Goal: Information Seeking & Learning: Find contact information

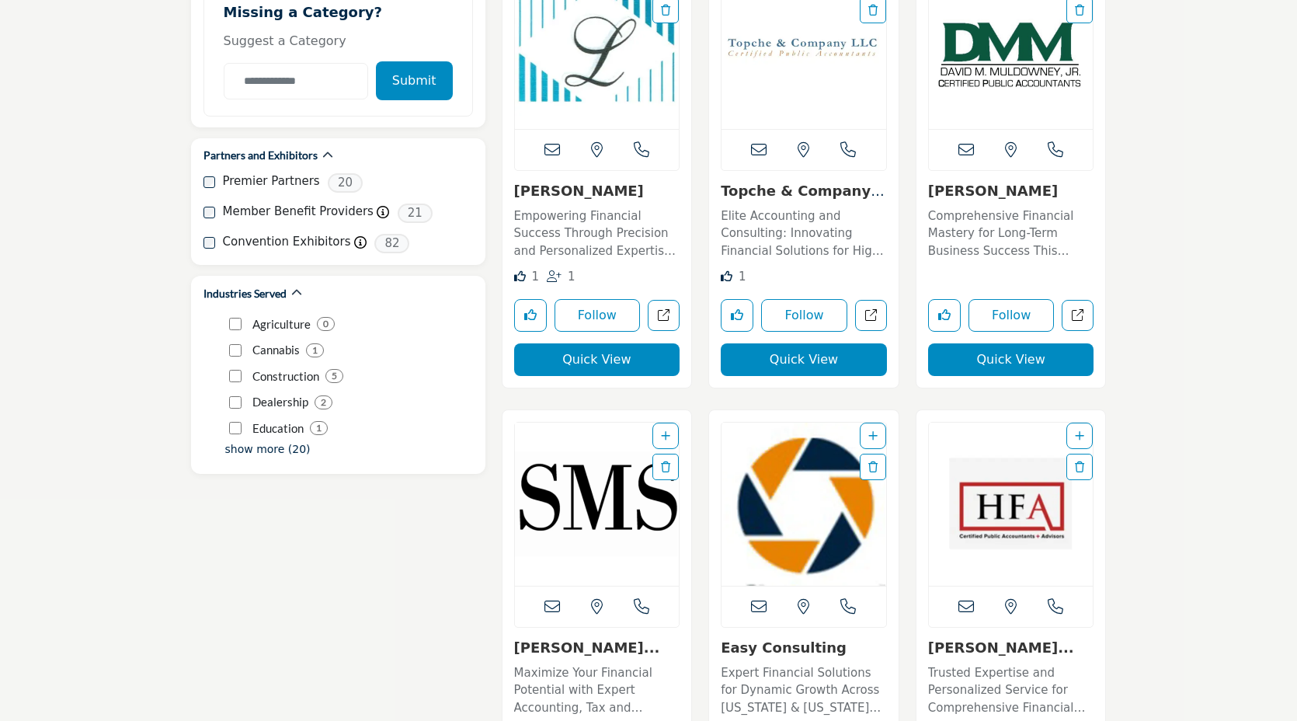
scroll to position [1875, 0]
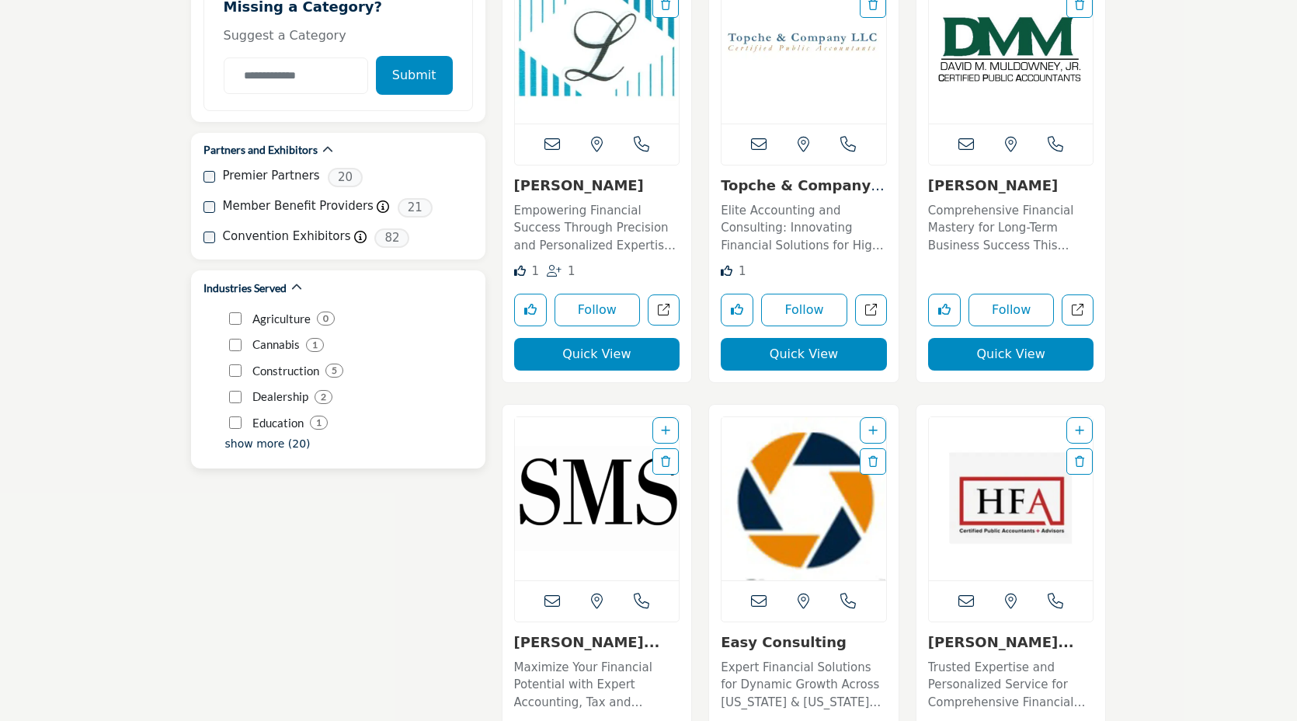
click at [254, 436] on p "show more (20)" at bounding box center [267, 444] width 85 height 16
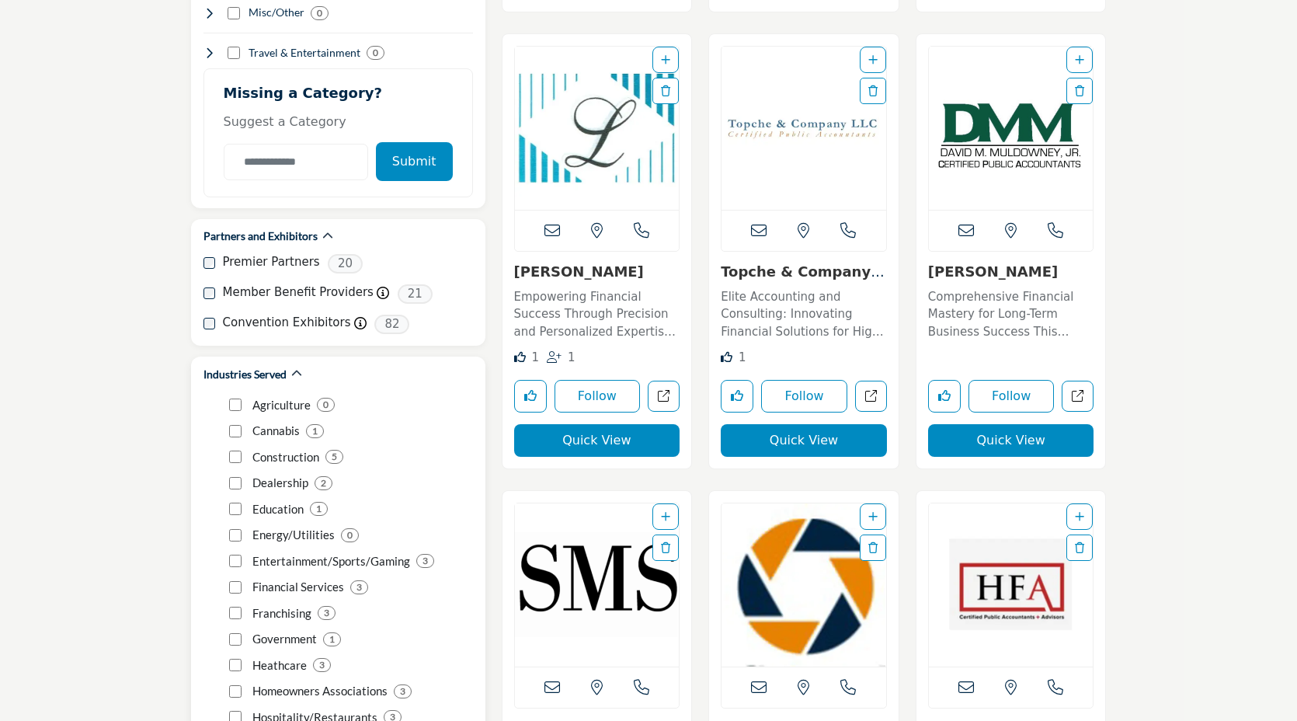
scroll to position [1787, 0]
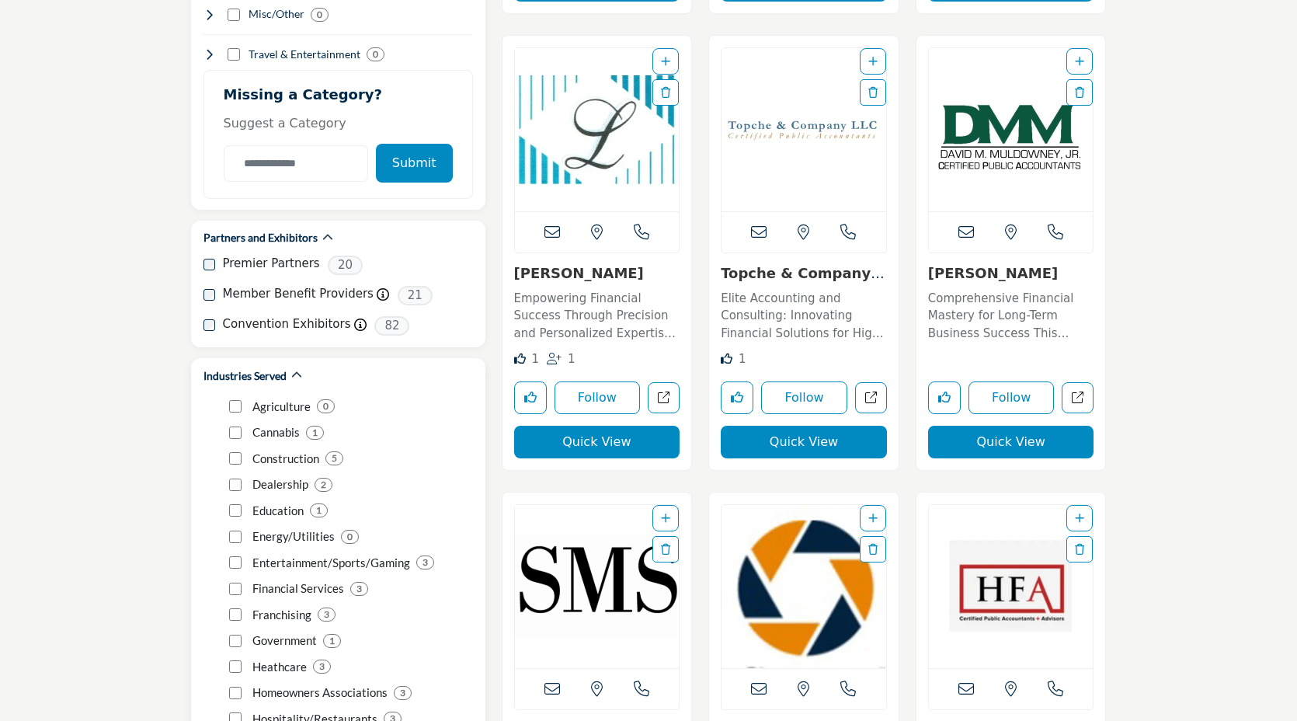
click at [249, 368] on h2 "Industries Served" at bounding box center [244, 376] width 83 height 16
click at [294, 370] on icon "button" at bounding box center [296, 375] width 11 height 11
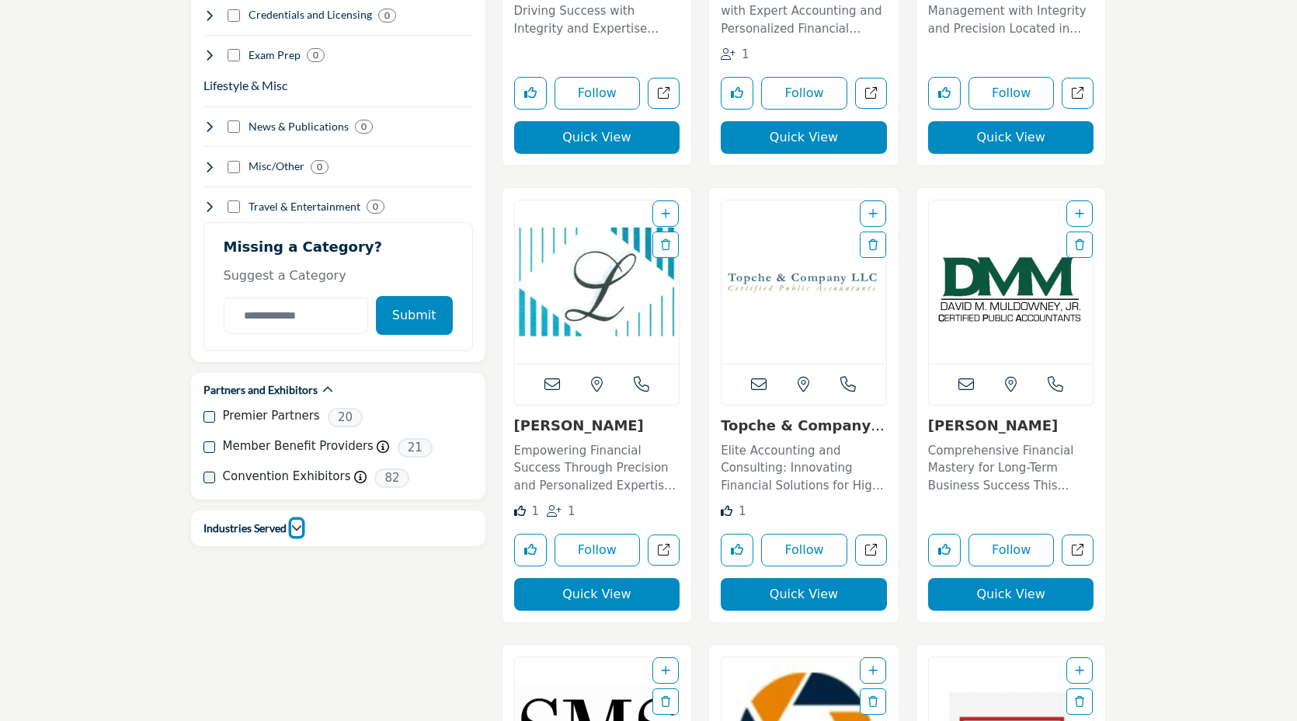
scroll to position [1624, 0]
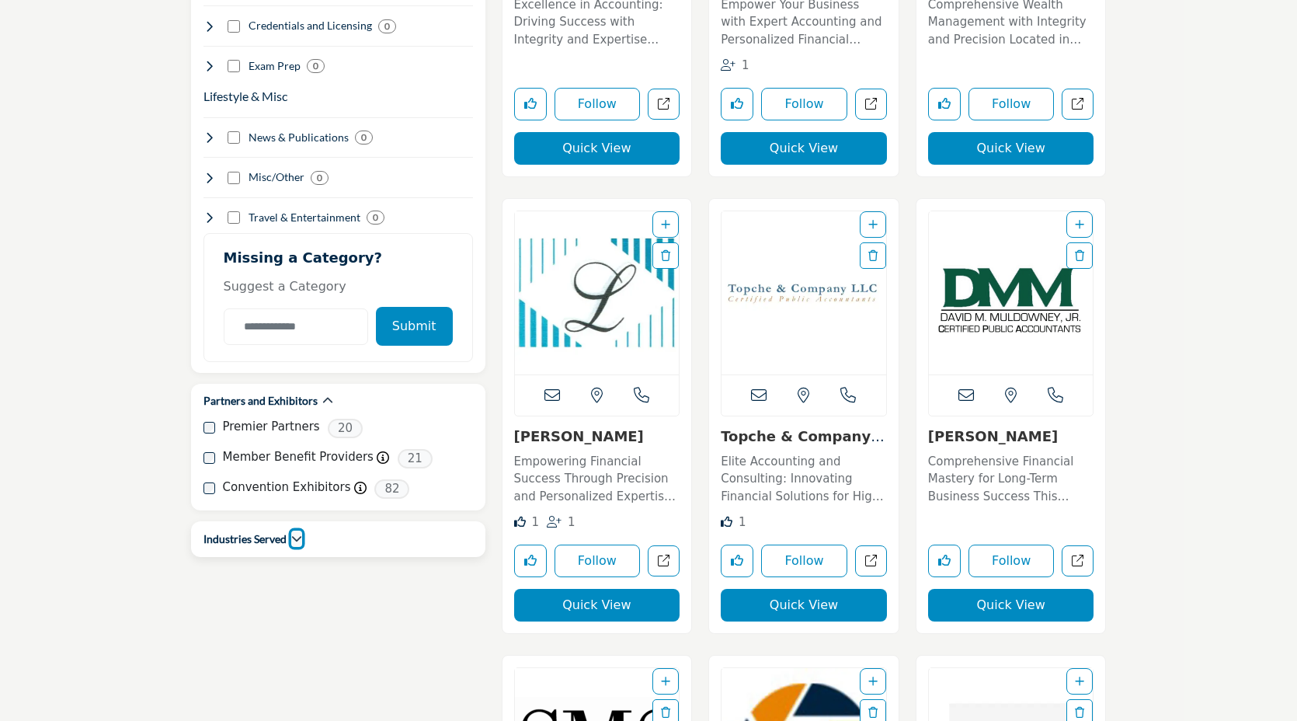
click at [296, 533] on icon "button" at bounding box center [296, 538] width 11 height 11
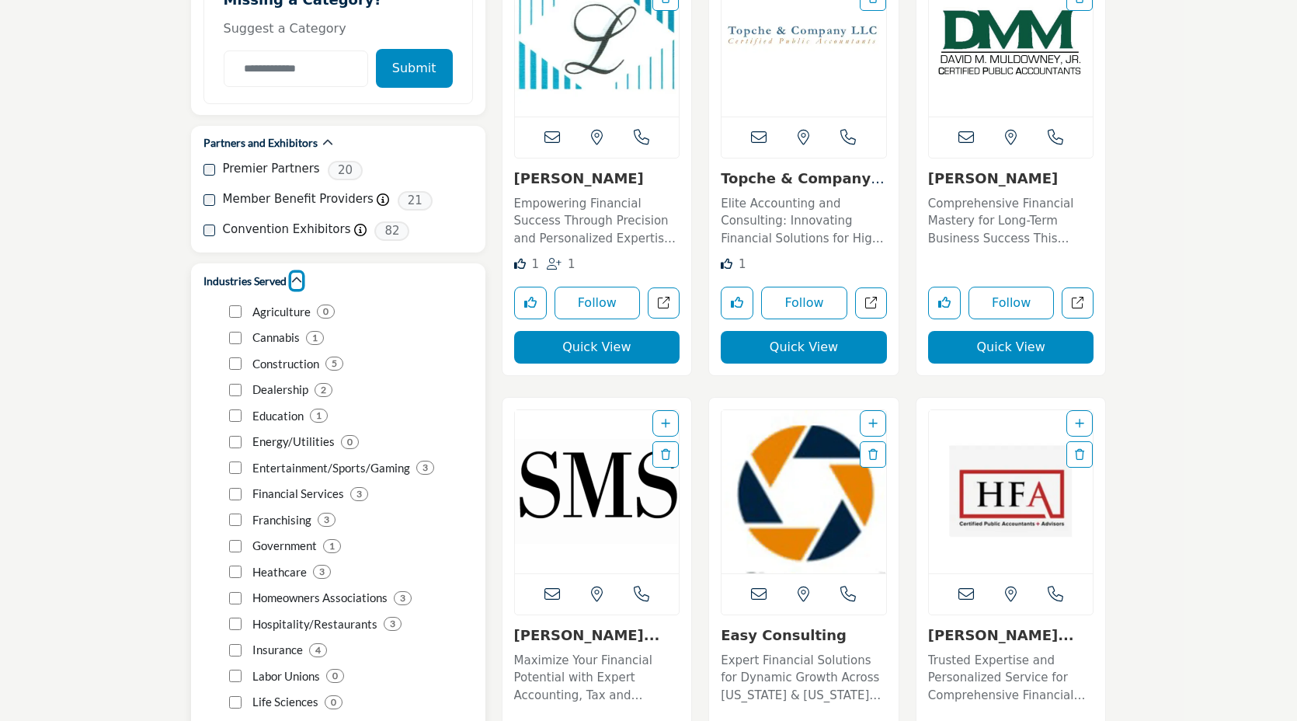
scroll to position [1879, 0]
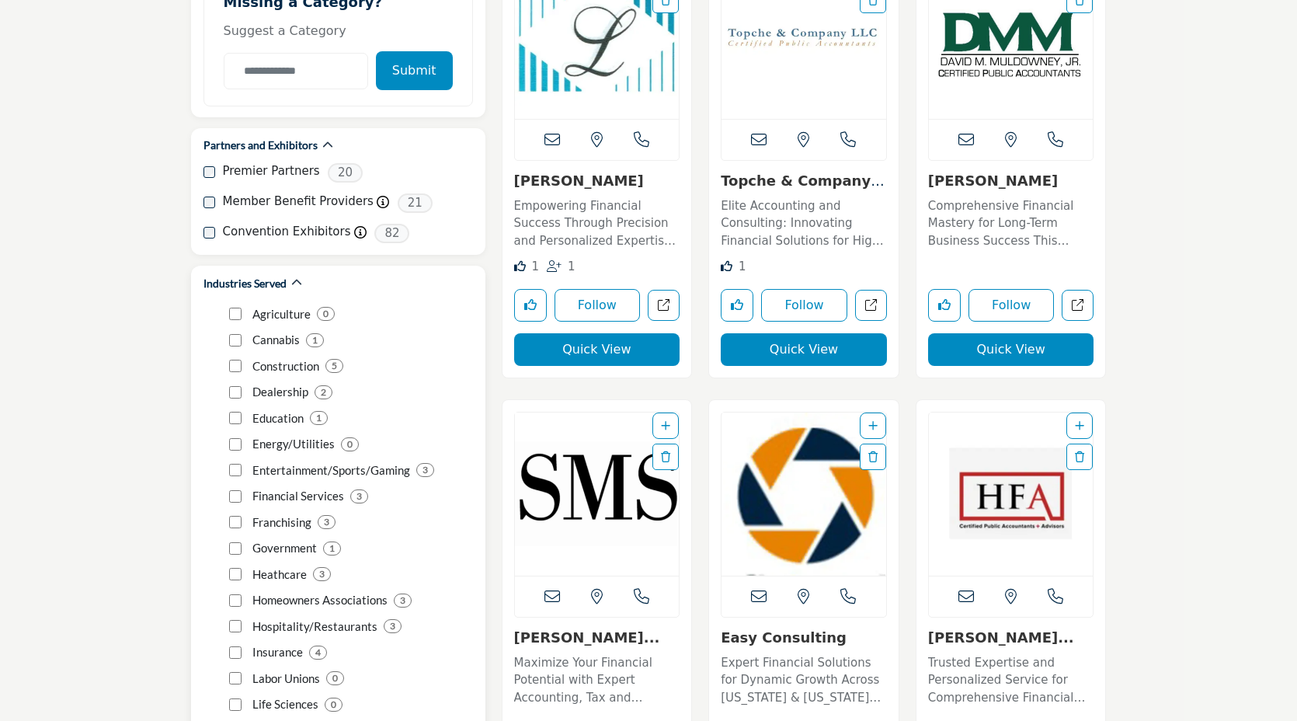
drag, startPoint x: 253, startPoint y: 293, endPoint x: 299, endPoint y: 545, distance: 256.5
click at [299, 545] on div "Agriculture 0" at bounding box center [337, 637] width 269 height 673
click at [299, 561] on div "Heathcare 3" at bounding box center [351, 574] width 244 height 26
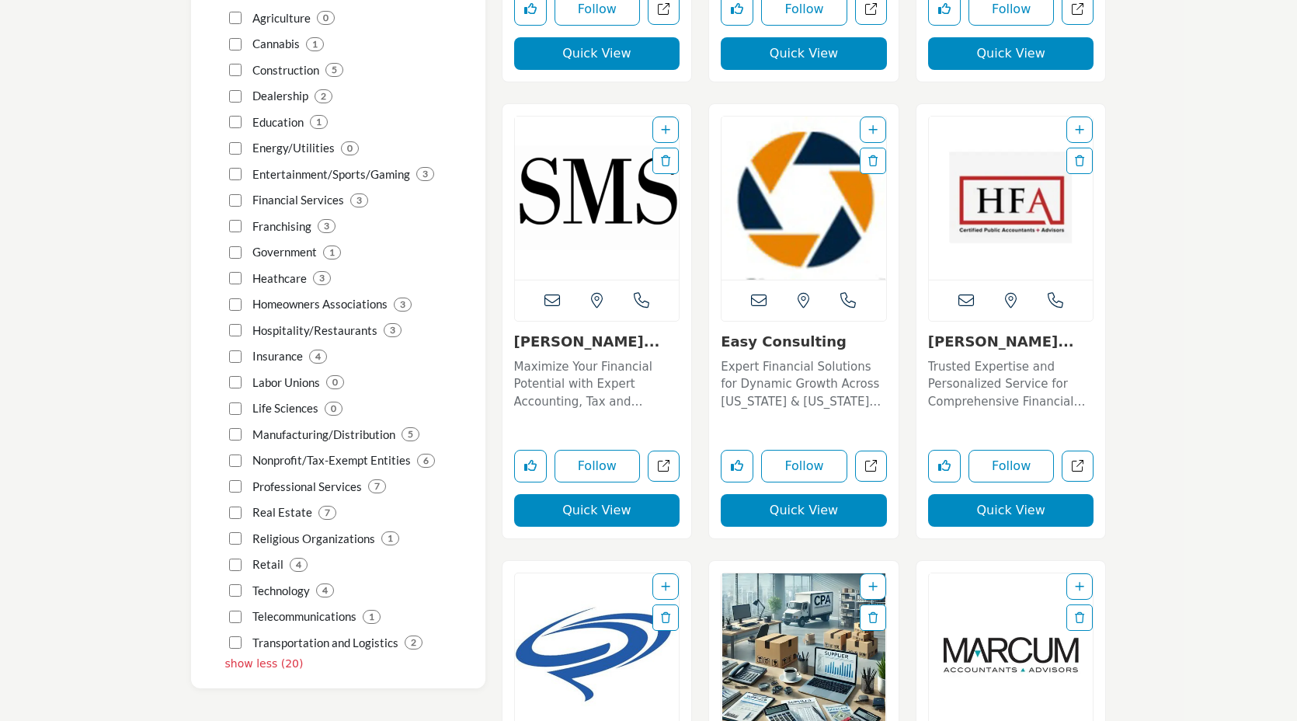
scroll to position [2296, 0]
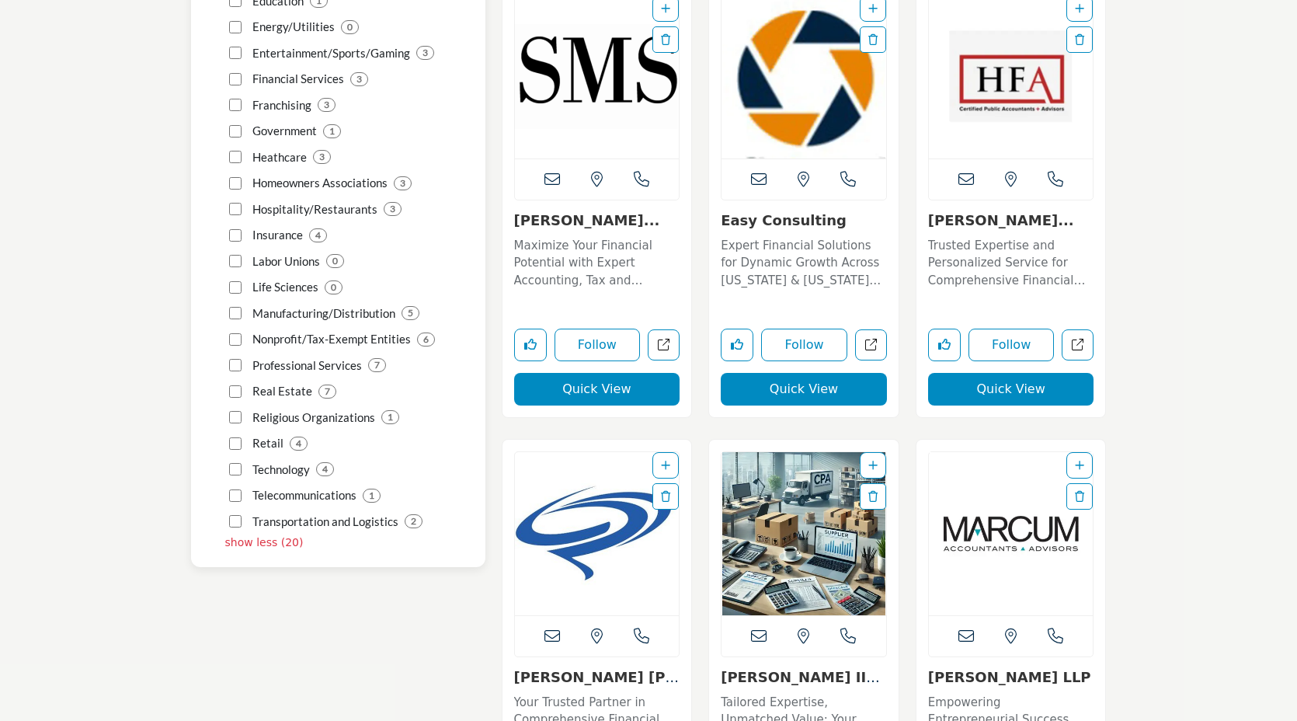
drag, startPoint x: 249, startPoint y: 294, endPoint x: 397, endPoint y: 502, distance: 255.1
click at [397, 502] on div "Agriculture 0" at bounding box center [337, 220] width 269 height 673
copy div "Agriculture 0 Cannabis 1 Construction 5 Dealership 2 Education 1 show more (20)…"
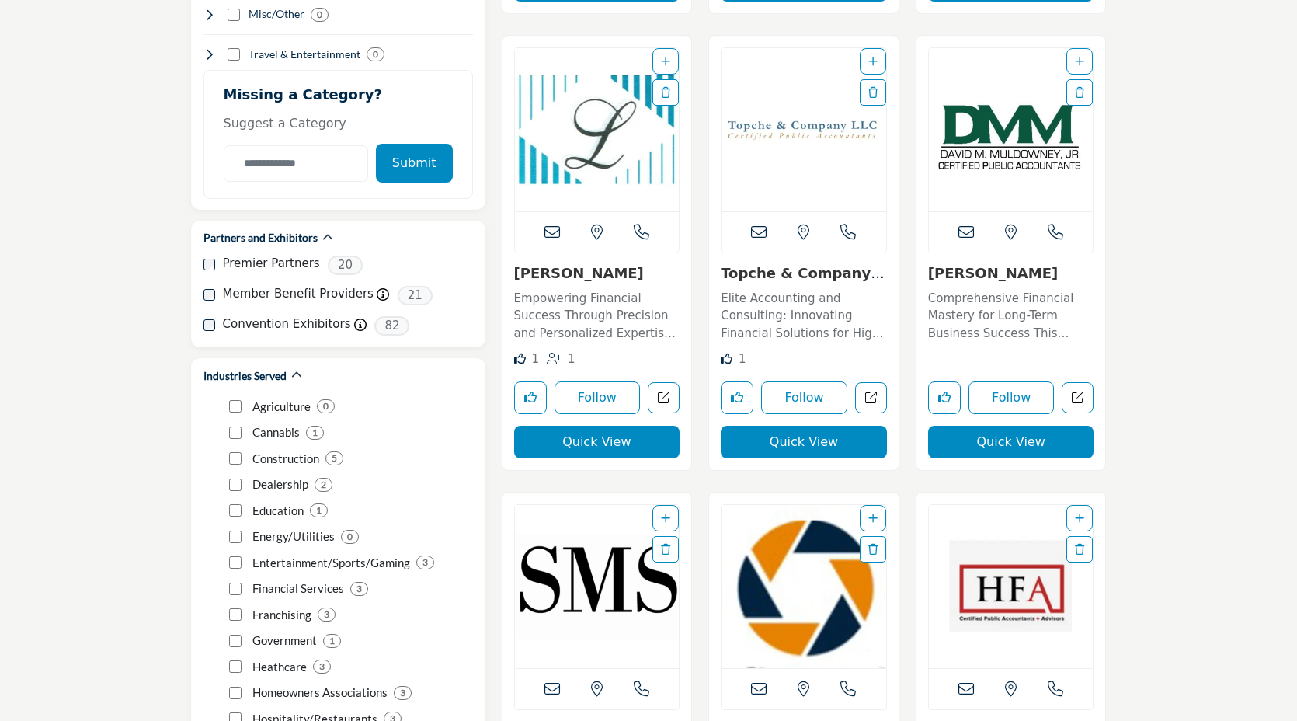
scroll to position [1788, 0]
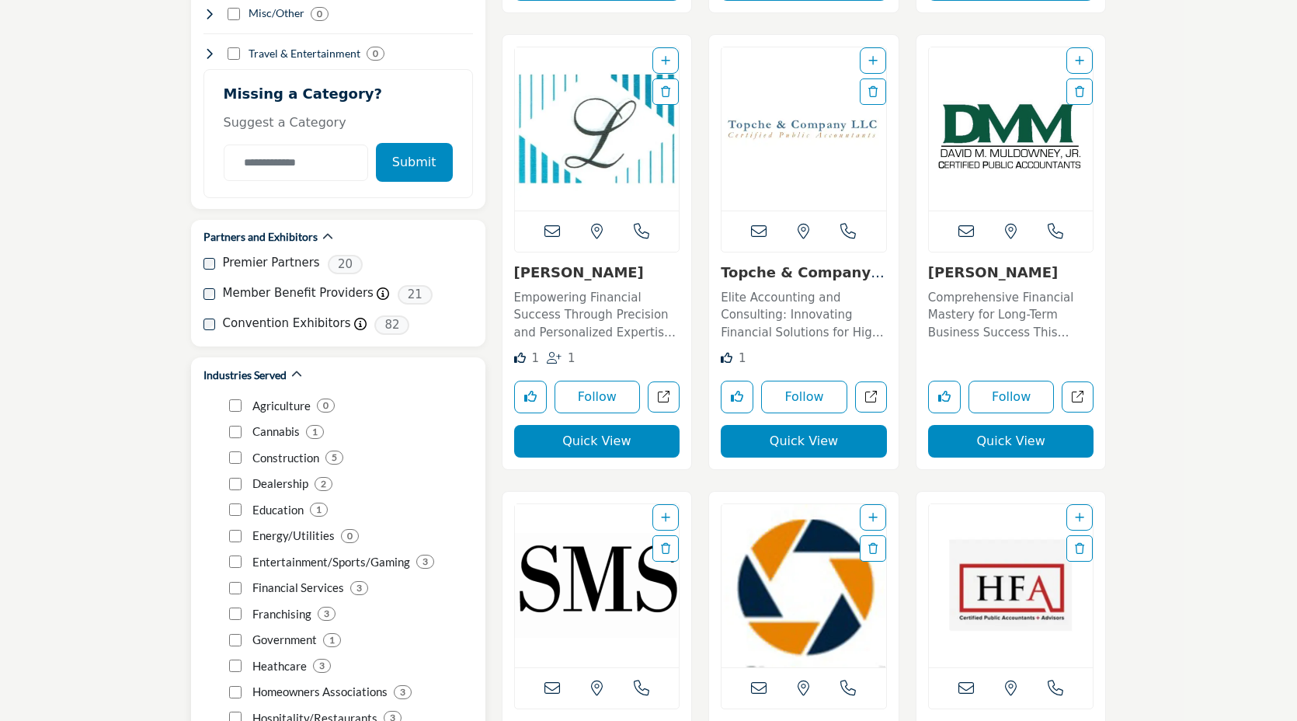
click at [352, 419] on div "Cannabis 1" at bounding box center [351, 432] width 244 height 26
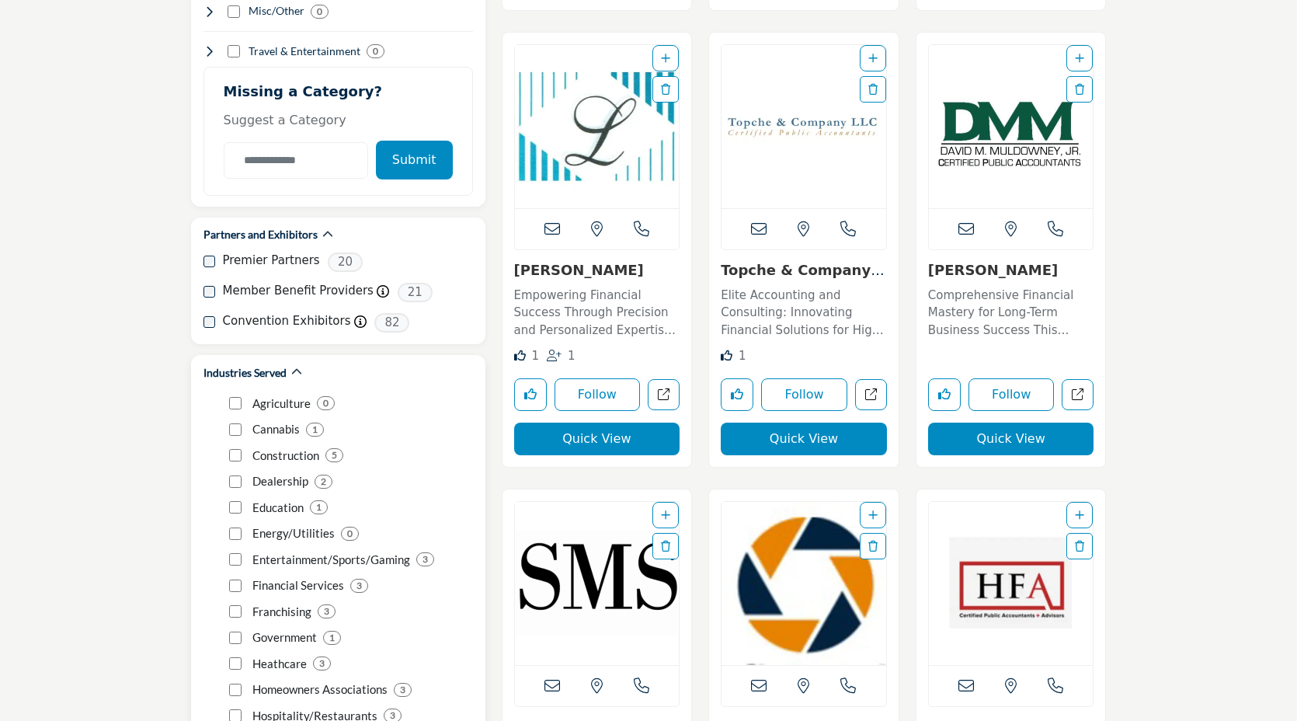
scroll to position [1791, 0]
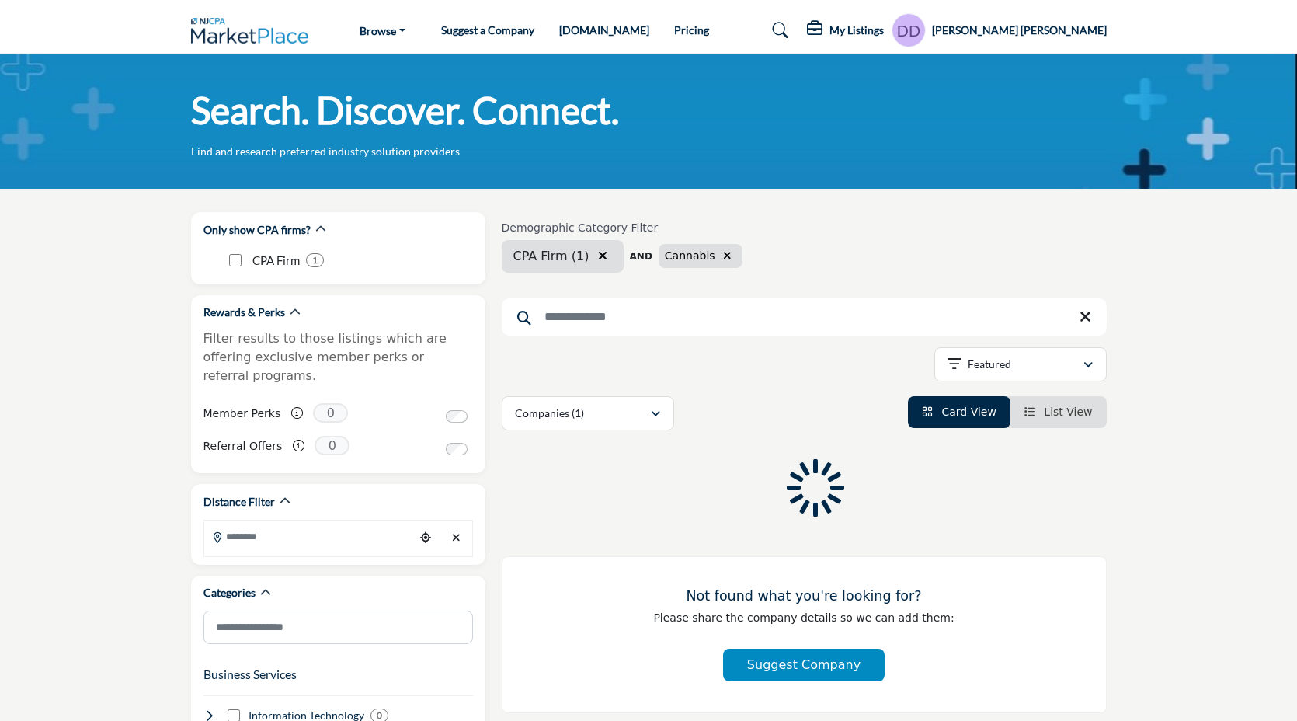
click at [598, 259] on icon "button" at bounding box center [602, 255] width 9 height 12
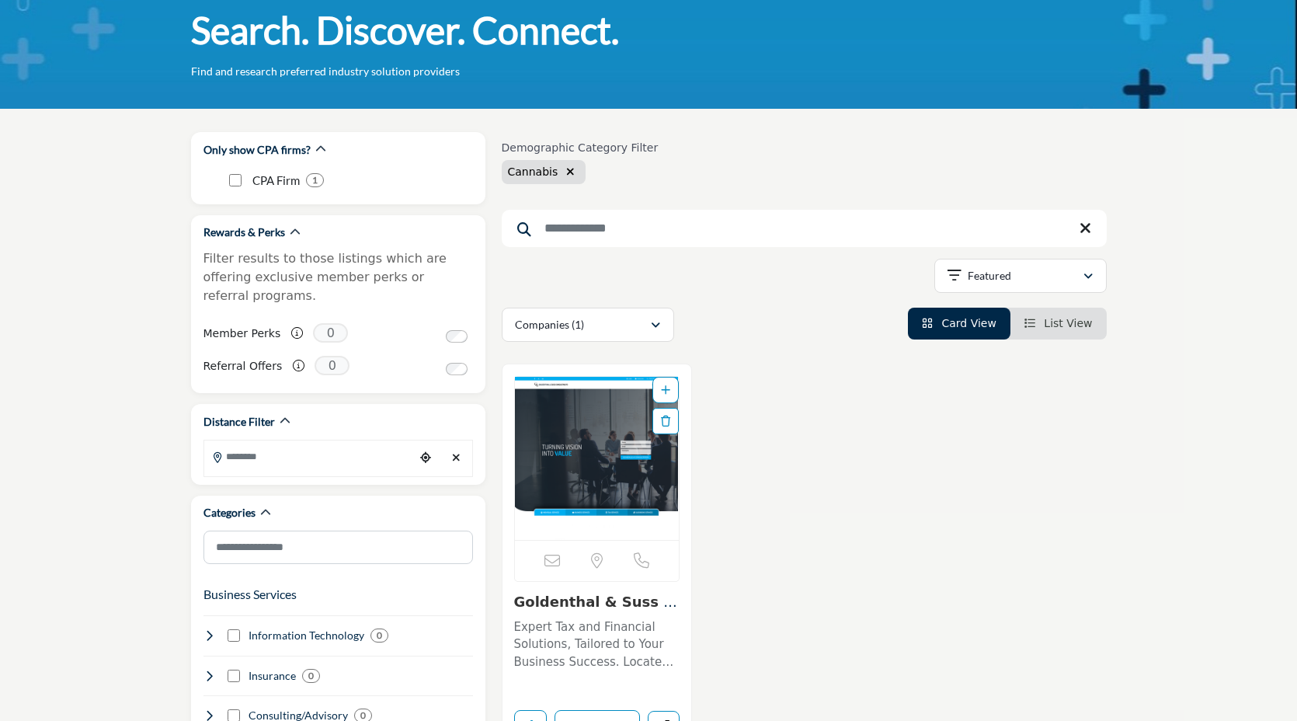
scroll to position [132, 0]
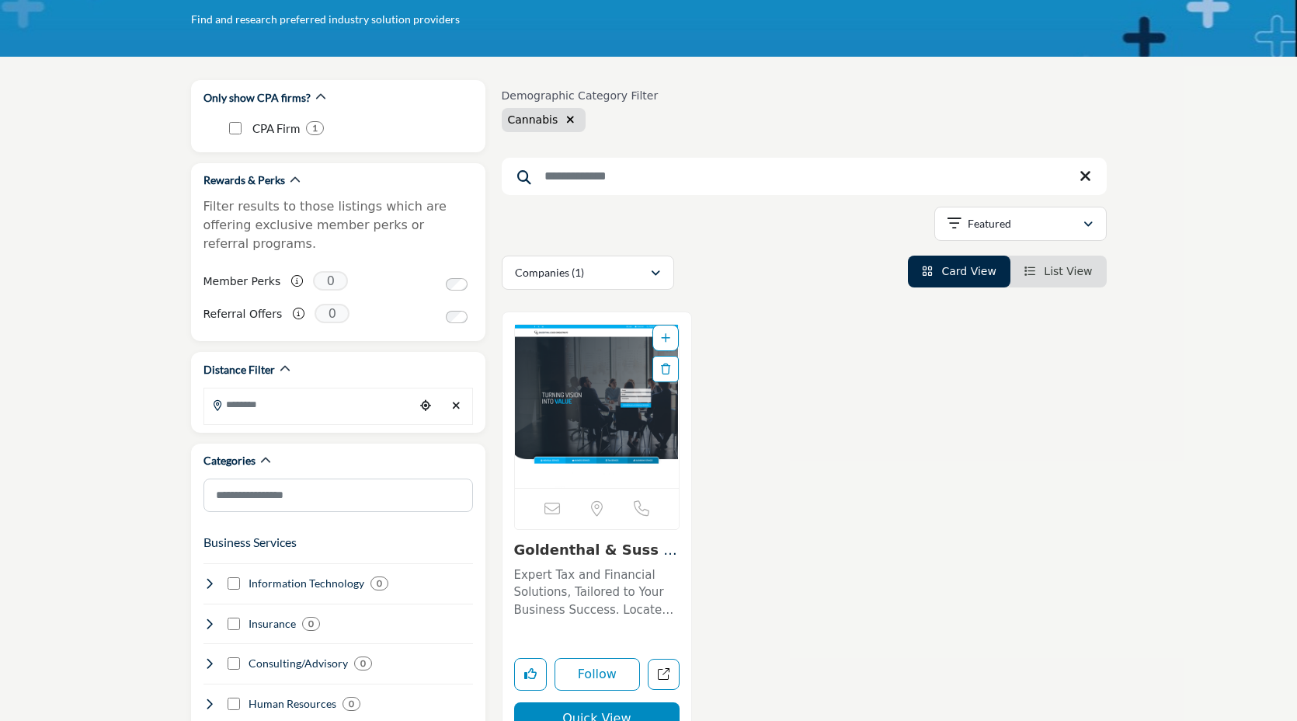
click at [593, 553] on link "Goldenthal & Suss Co..." at bounding box center [595, 557] width 163 height 33
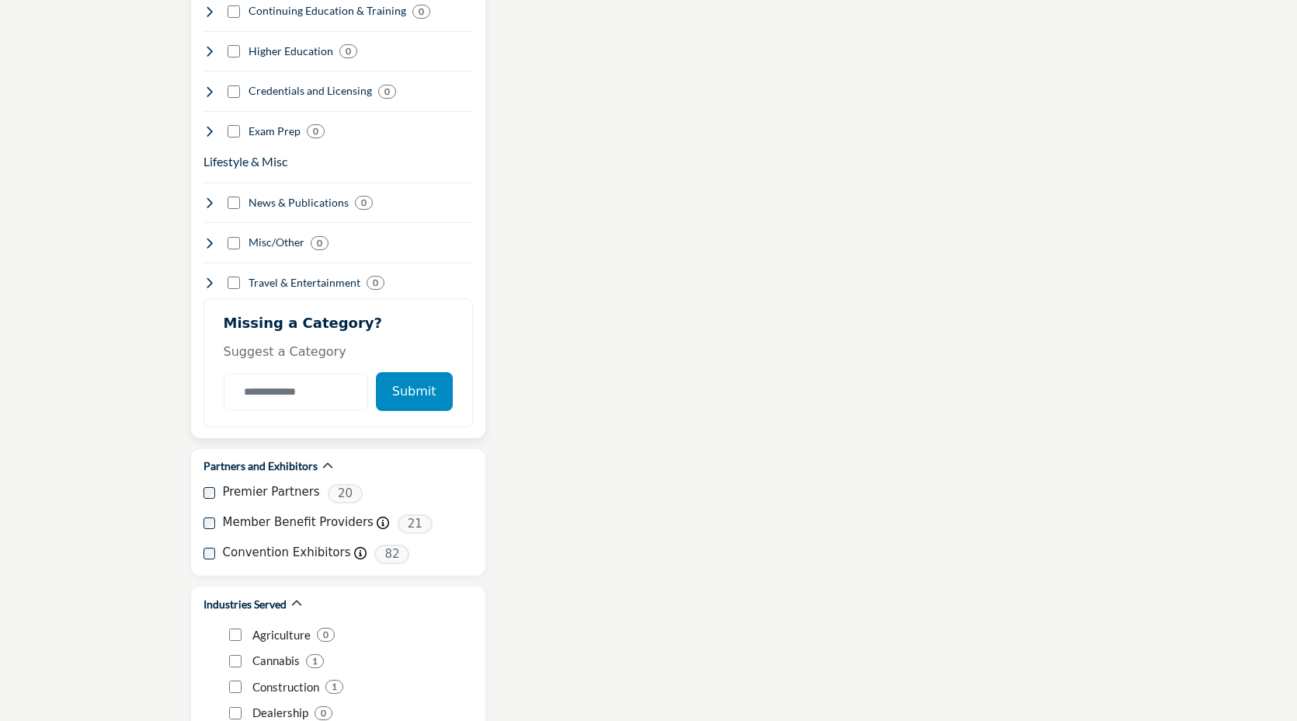
scroll to position [1875, 0]
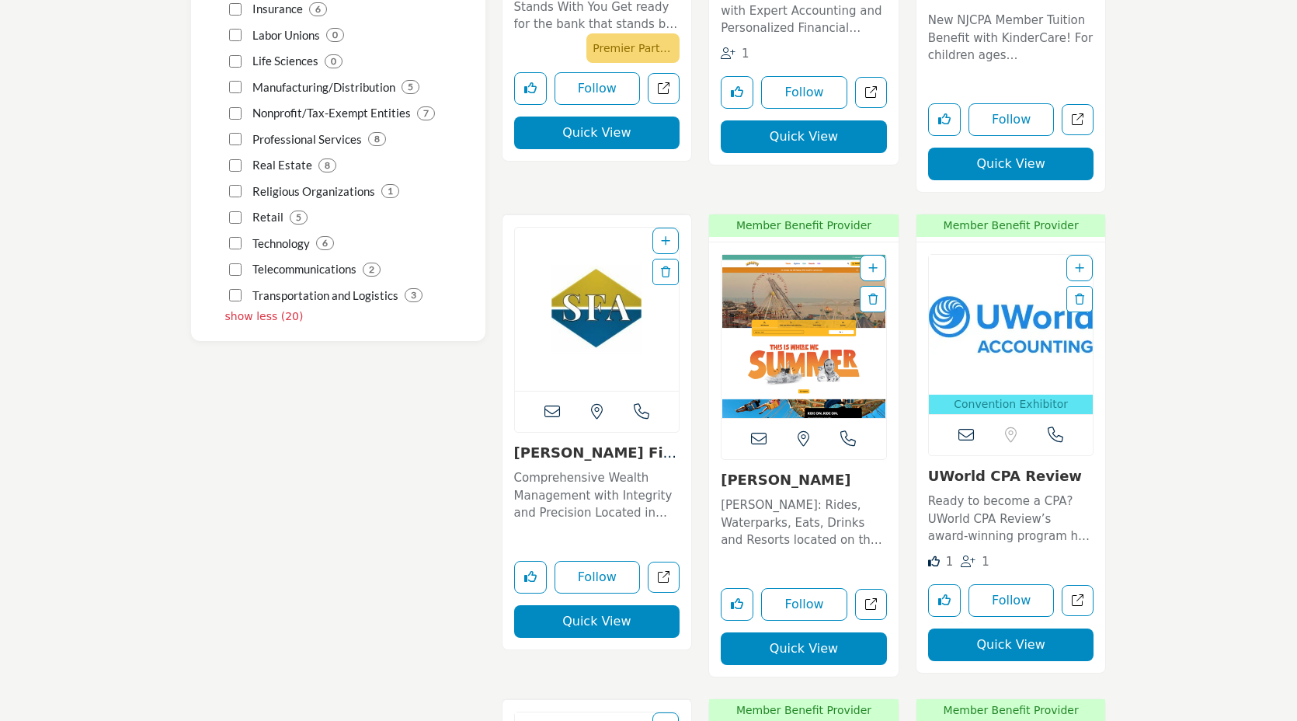
scroll to position [1970, 0]
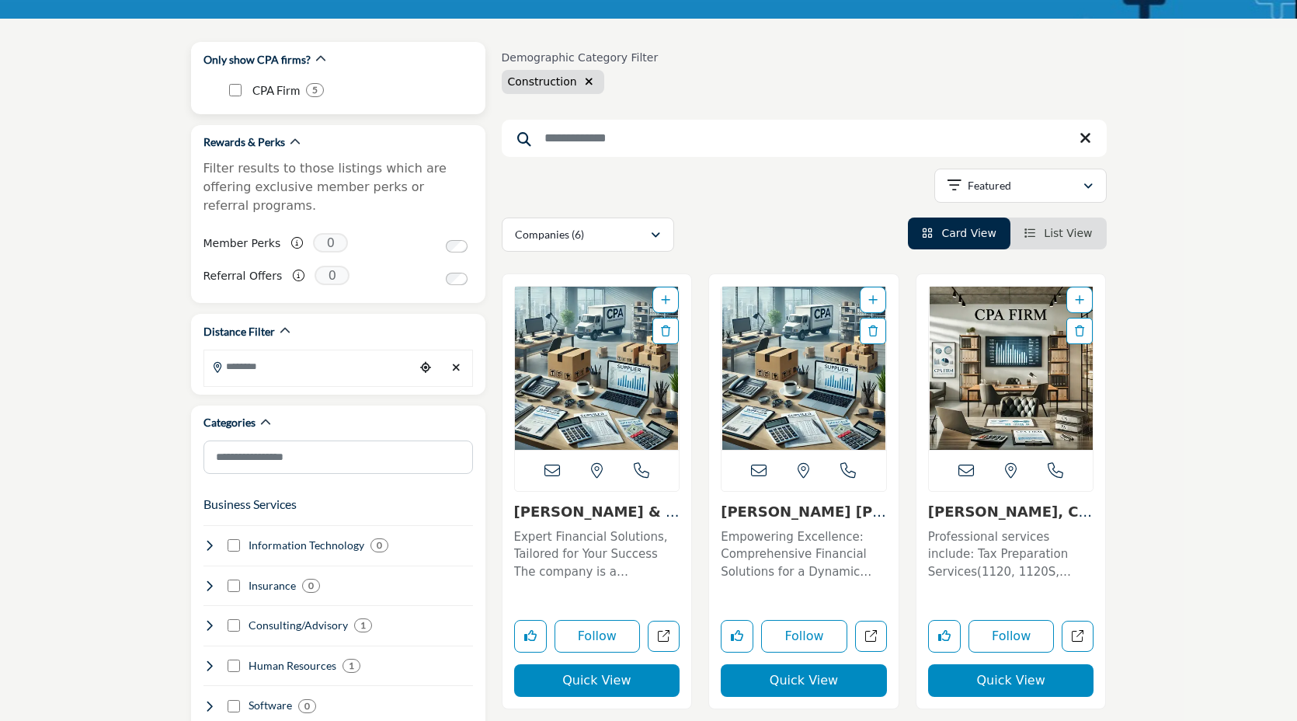
scroll to position [165, 0]
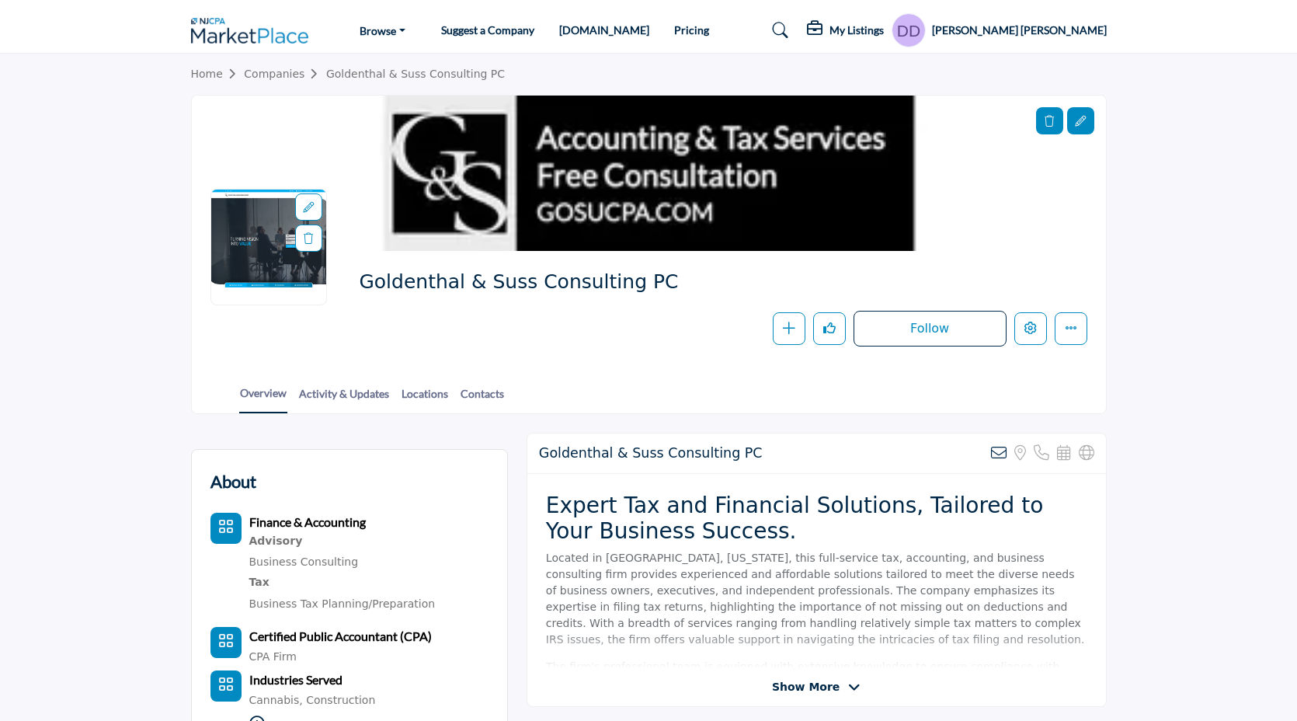
click at [513, 284] on span "Goldenthal & Suss Consulting PC" at bounding box center [534, 282] width 350 height 26
copy div "Goldenthal & Suss Consulting PC"
